Goal: Navigation & Orientation: Go to known website

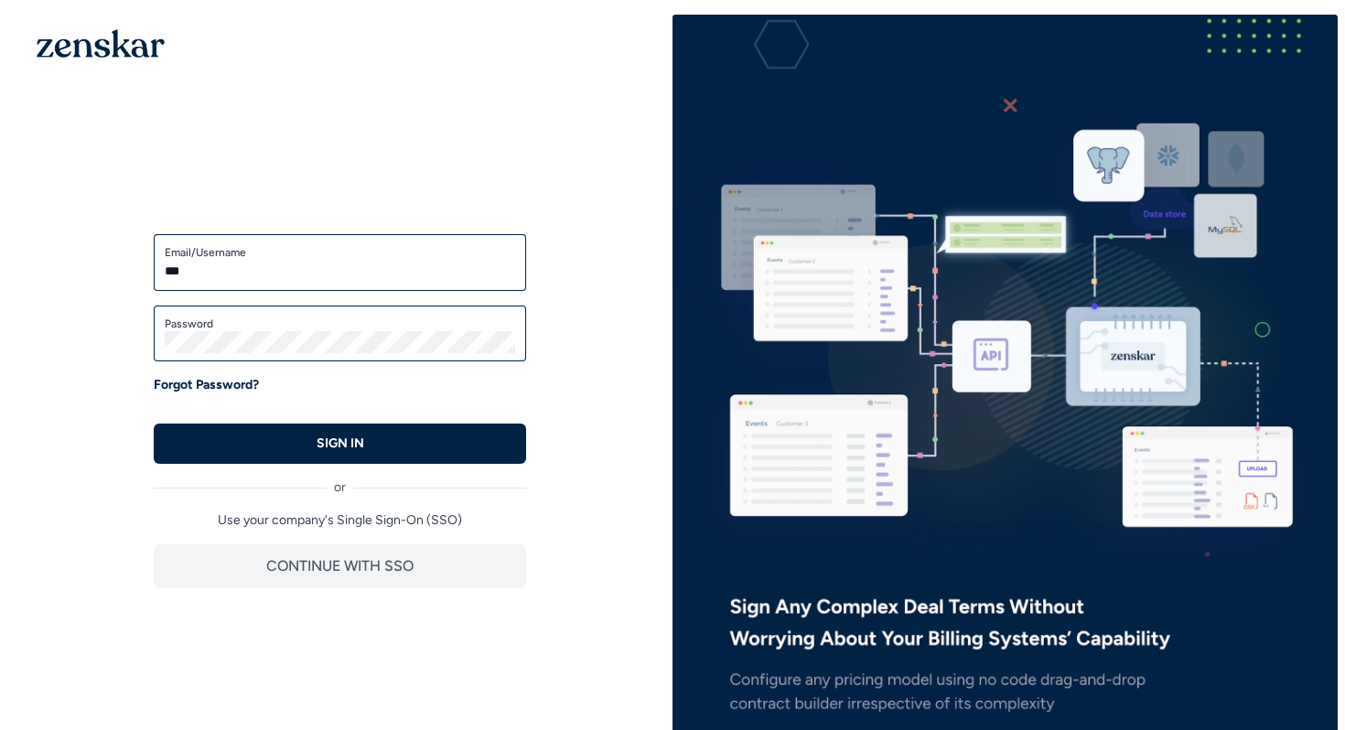
type input "***"
type input "**********"
click at [154, 424] on button "SIGN IN" at bounding box center [340, 444] width 372 height 40
